Goal: Task Accomplishment & Management: Manage account settings

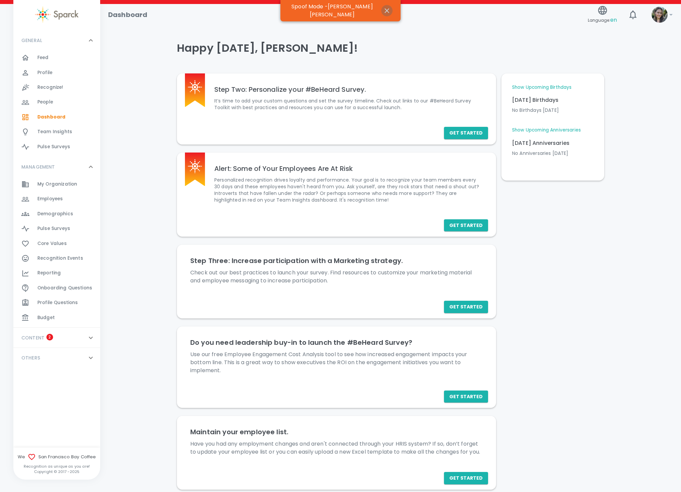
click at [383, 10] on icon "button" at bounding box center [387, 11] width 8 height 8
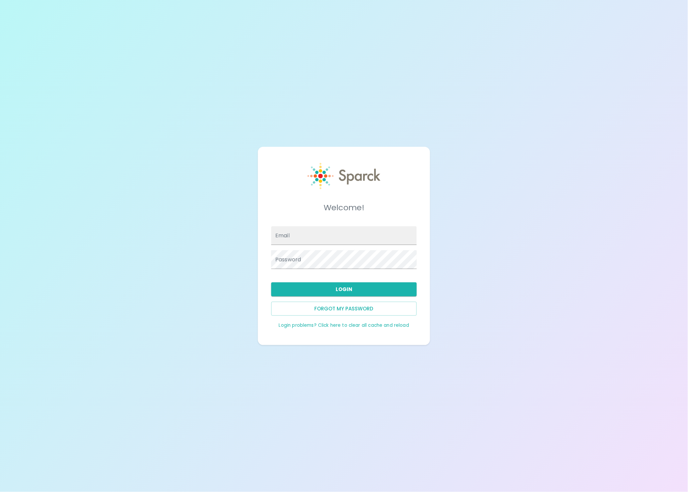
type input "admin@sparckco.com"
click at [342, 292] on button "Login" at bounding box center [344, 289] width 146 height 14
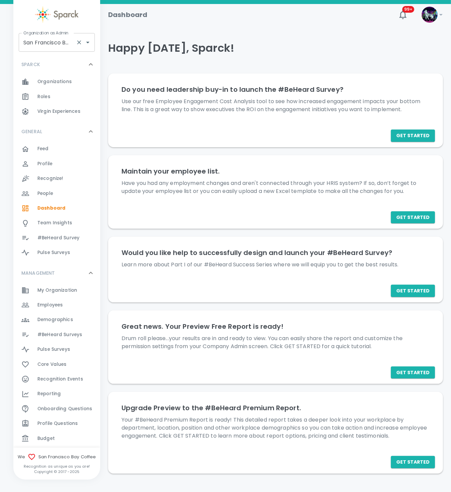
click at [60, 43] on input "San Francisco Bay Coffee • 1357" at bounding box center [47, 42] width 51 height 13
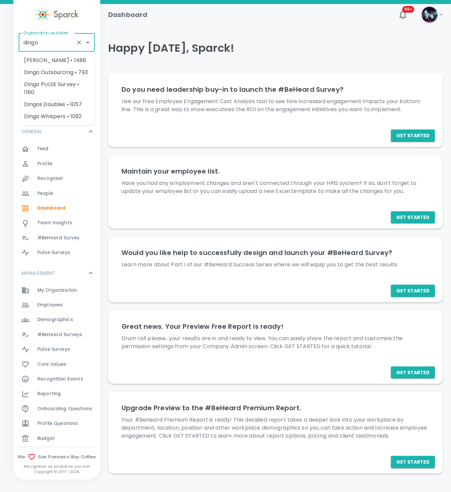
click at [70, 58] on li "[PERSON_NAME] • 1486" at bounding box center [57, 60] width 76 height 12
type input "[PERSON_NAME] • 1486"
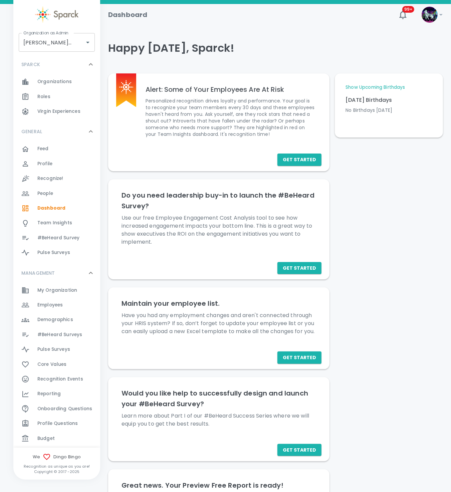
click at [47, 437] on span "Budget" at bounding box center [45, 438] width 17 height 7
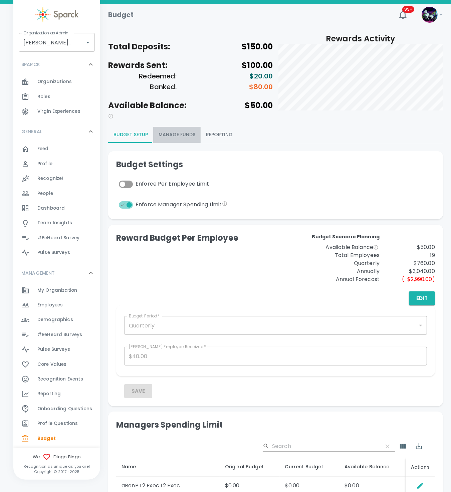
click at [181, 136] on button "Manage Funds" at bounding box center [176, 135] width 47 height 16
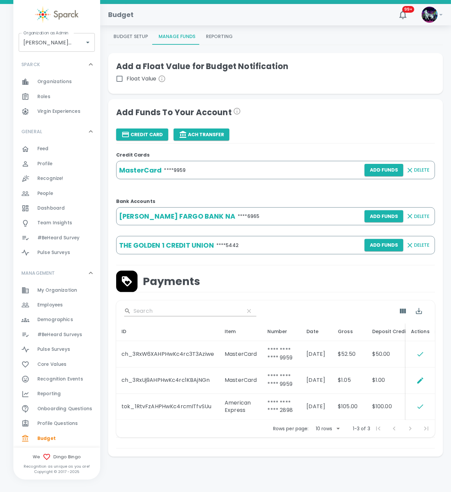
scroll to position [100, 0]
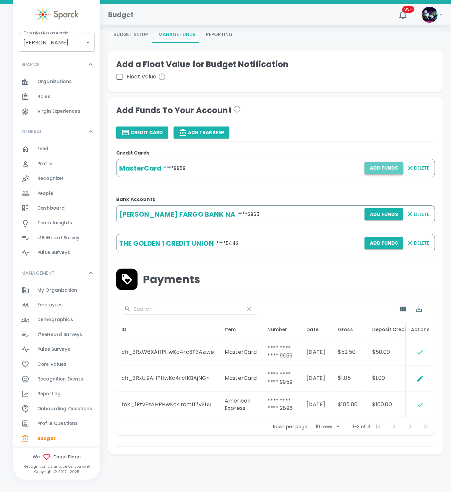
click at [385, 166] on button "Add Funds" at bounding box center [383, 168] width 39 height 12
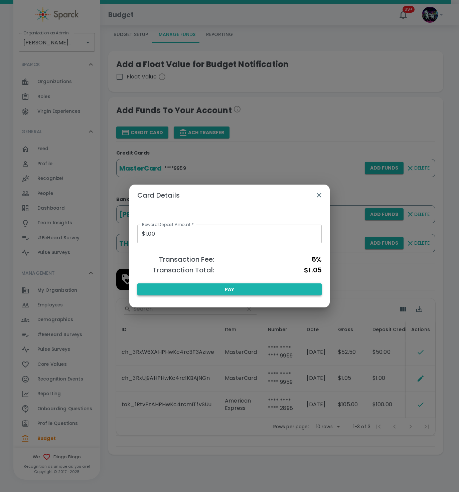
click at [238, 292] on button "Pay" at bounding box center [229, 289] width 184 height 12
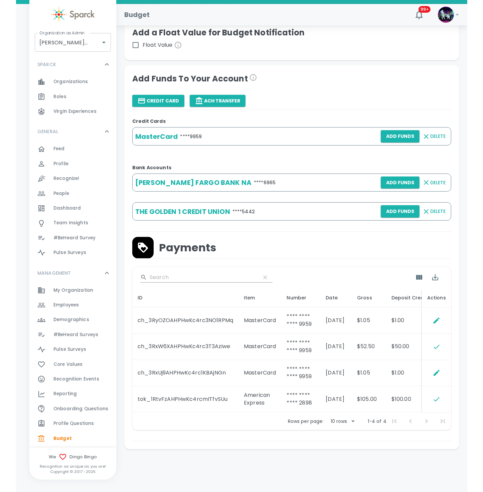
scroll to position [124, 0]
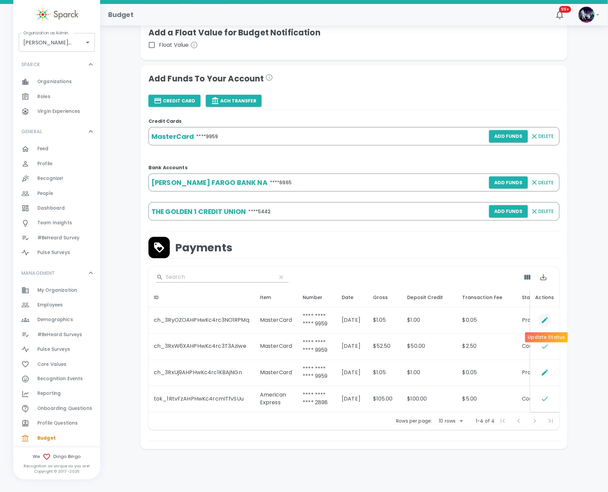
click at [458, 318] on button "Update Status" at bounding box center [544, 320] width 13 height 13
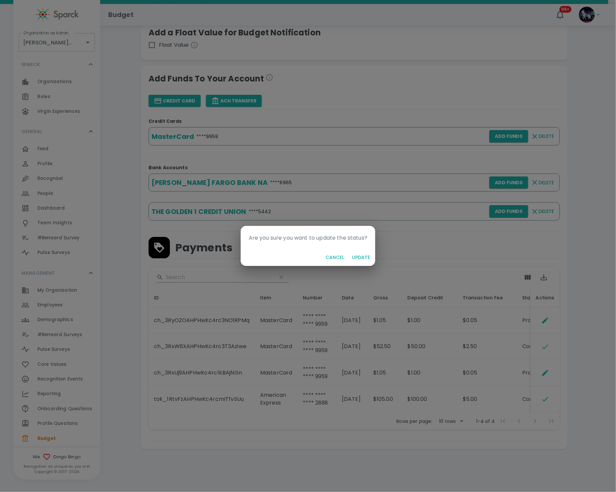
click at [359, 257] on button "Update" at bounding box center [360, 257] width 23 height 12
